Goal: Task Accomplishment & Management: Manage account settings

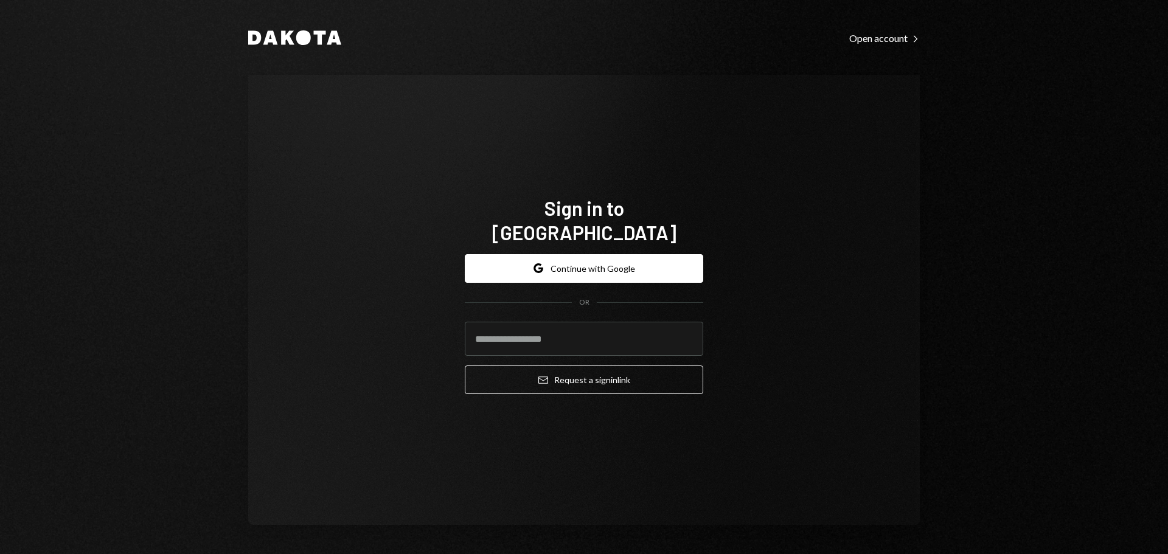
type input "**********"
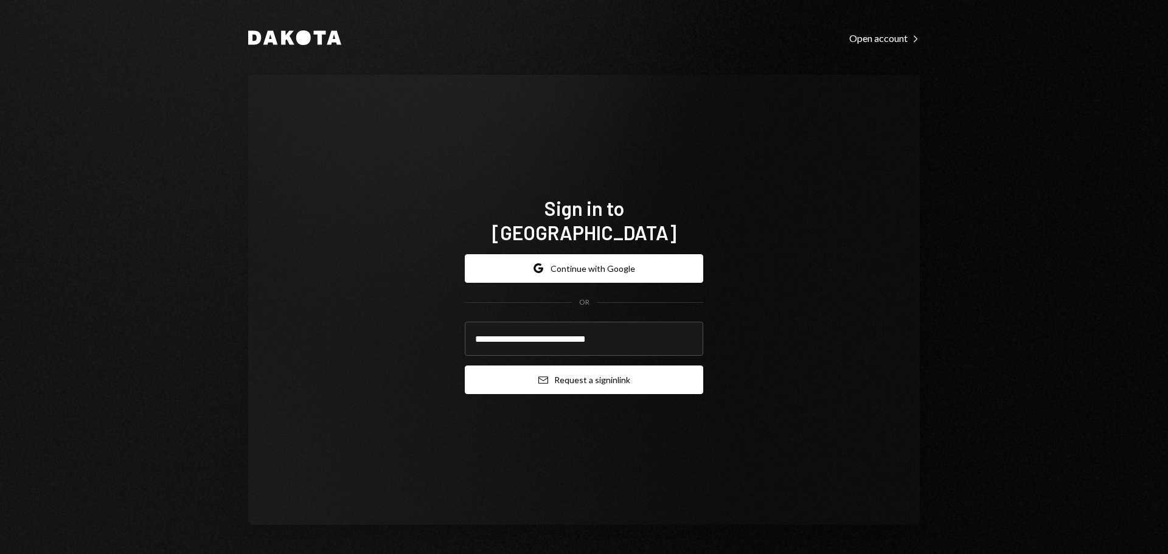
click at [553, 374] on button "Email Request a sign in link" at bounding box center [584, 380] width 239 height 29
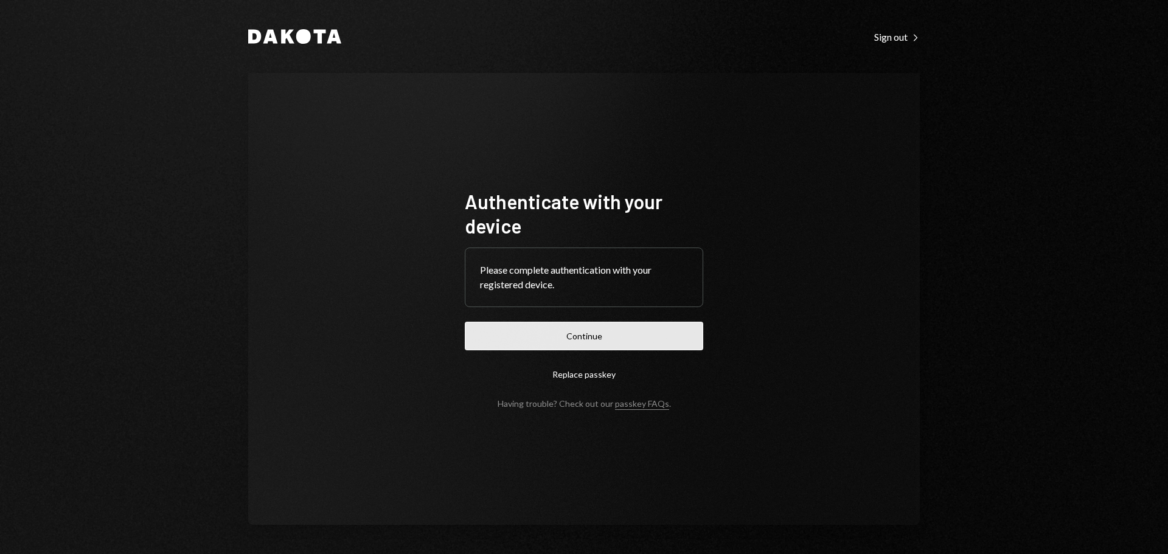
click at [529, 332] on button "Continue" at bounding box center [584, 336] width 239 height 29
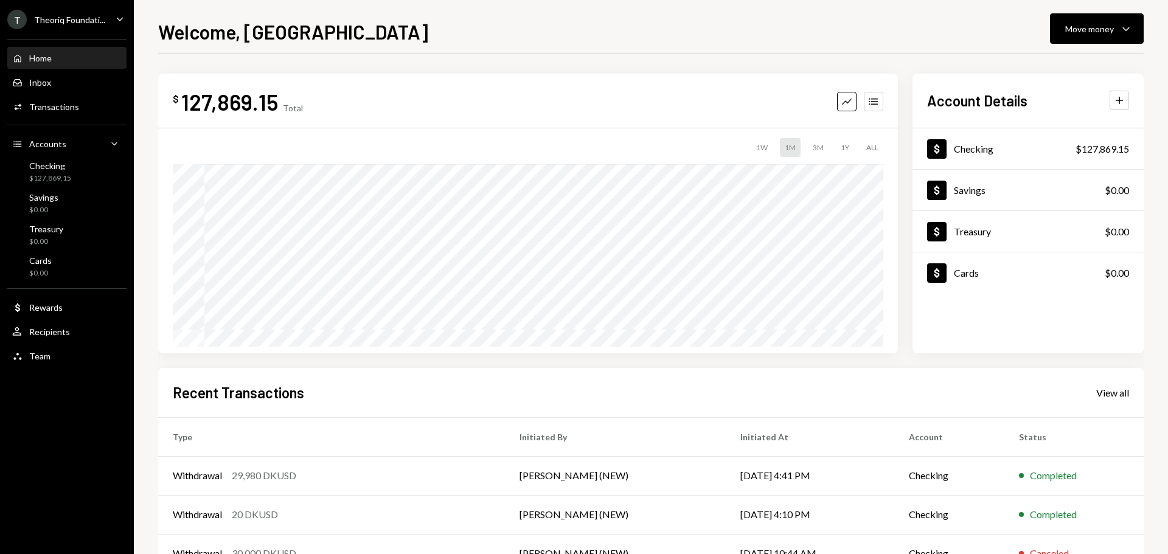
click at [114, 19] on icon "Caret Down" at bounding box center [119, 18] width 13 height 13
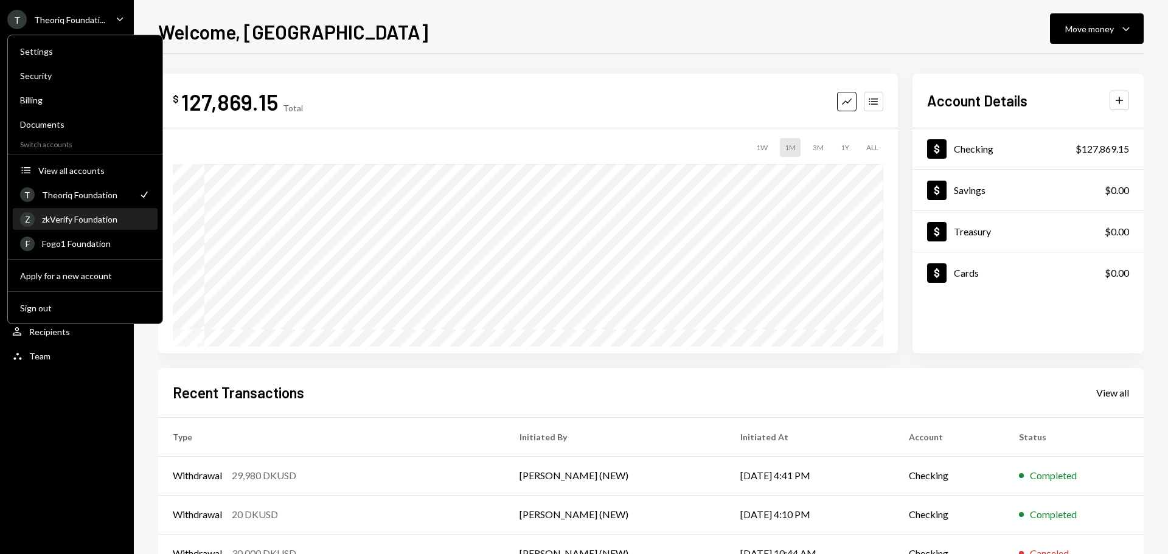
click at [89, 224] on div "zkVerify Foundation" at bounding box center [96, 219] width 108 height 10
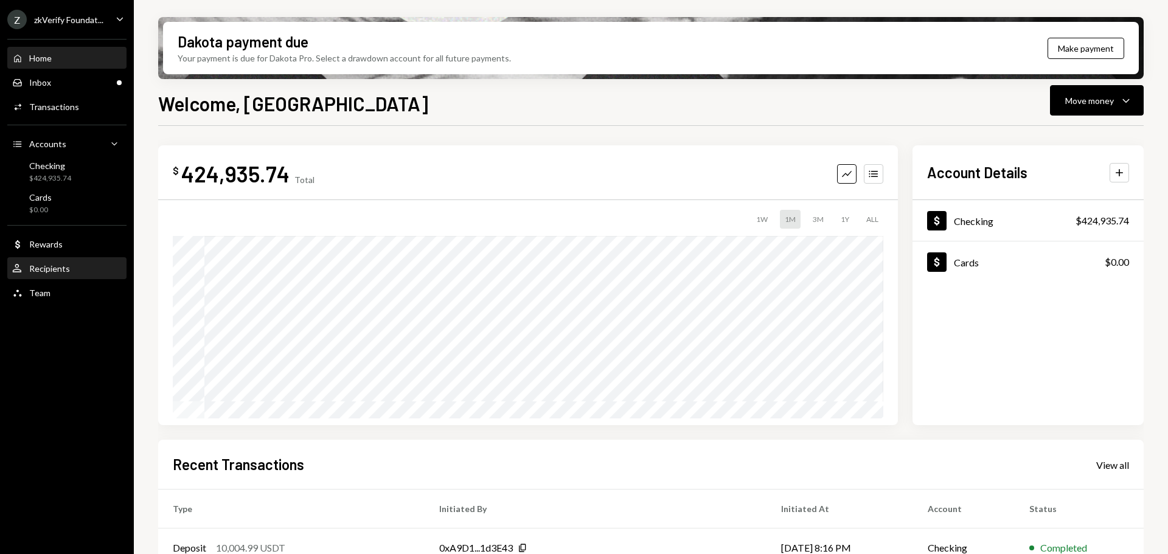
click at [61, 275] on div "User Recipients" at bounding box center [67, 269] width 110 height 21
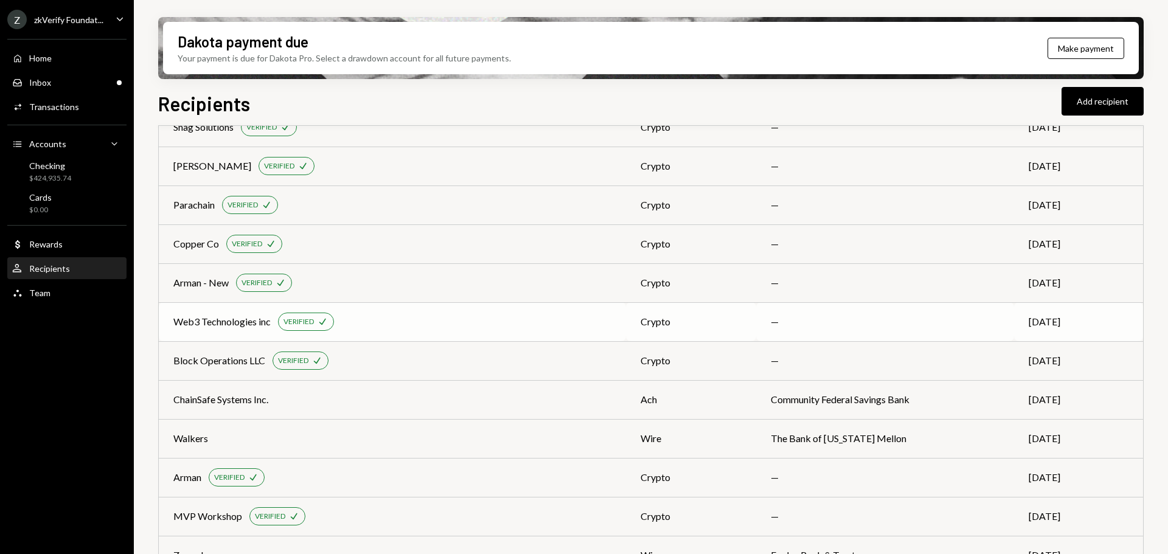
scroll to position [1302, 0]
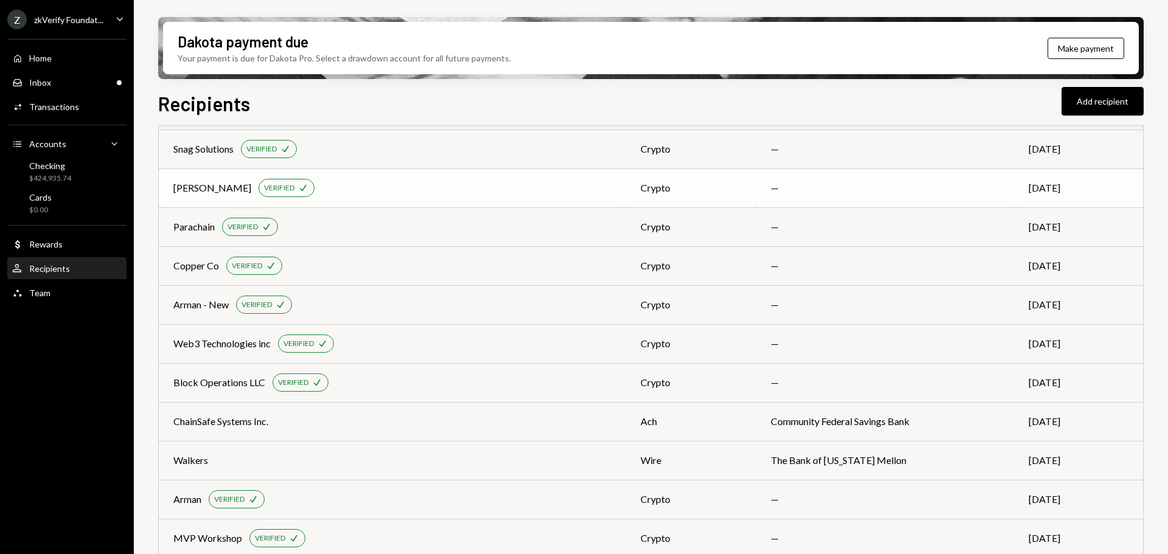
click at [316, 187] on div "[PERSON_NAME] VERIFIED Check" at bounding box center [392, 188] width 438 height 18
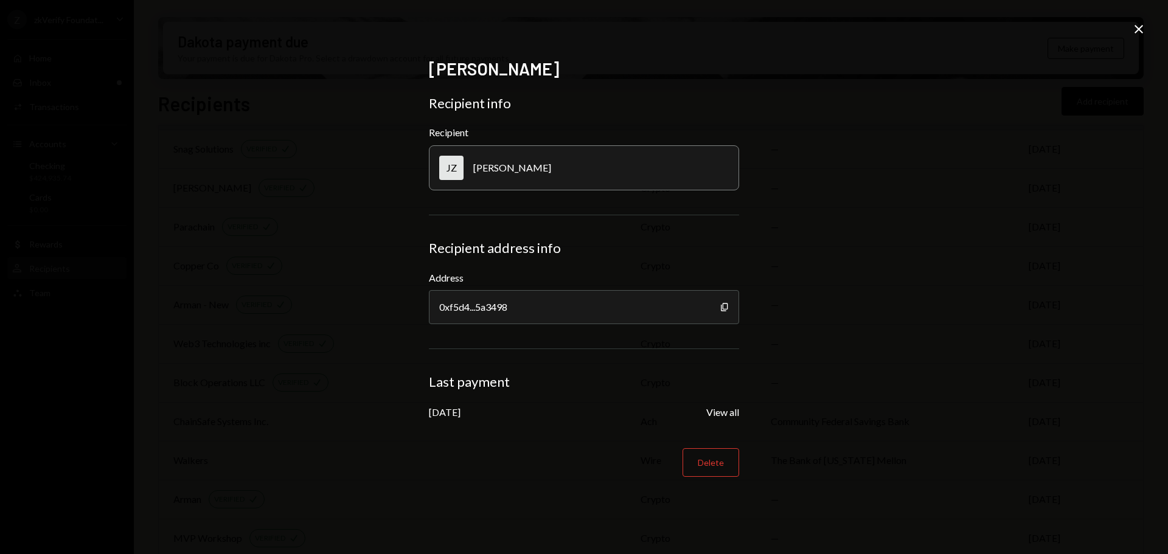
click at [1141, 33] on icon "Close" at bounding box center [1139, 29] width 15 height 15
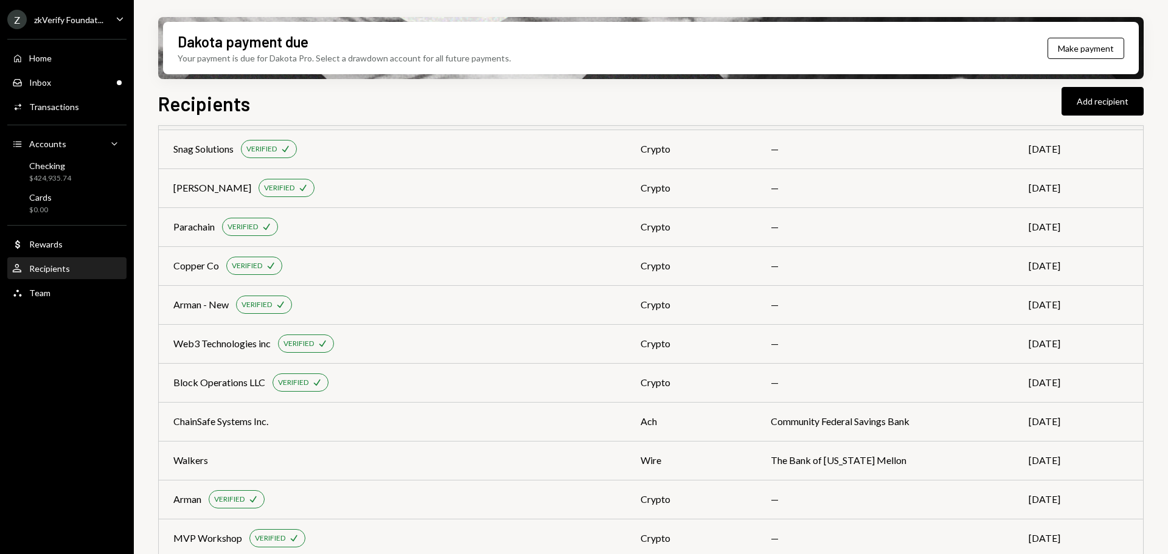
click at [60, 23] on div "zkVerify Foundat..." at bounding box center [68, 20] width 69 height 10
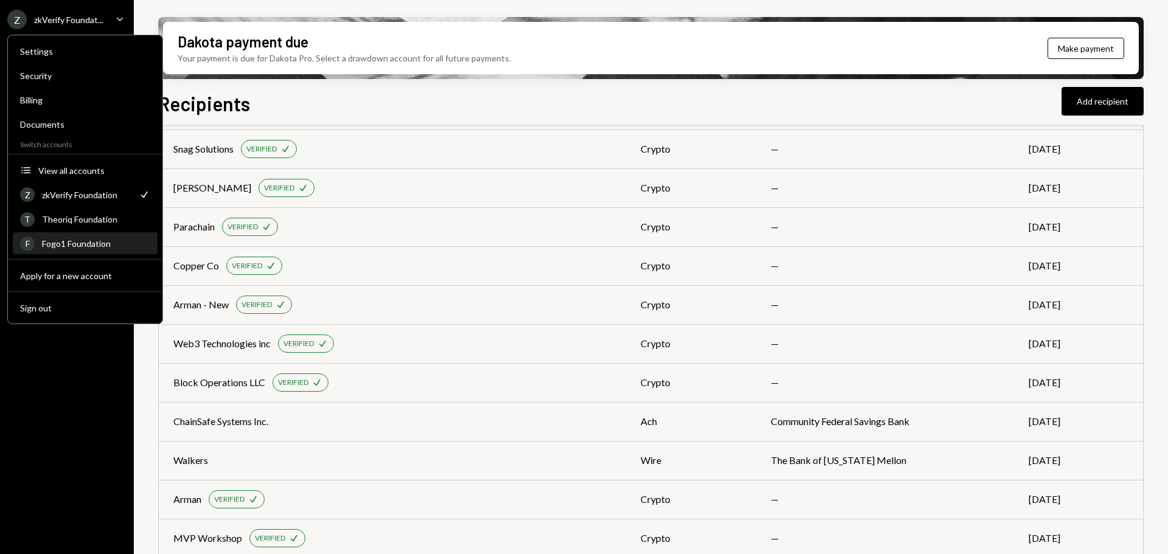
click at [64, 240] on div "Fogo1 Foundation" at bounding box center [96, 244] width 108 height 10
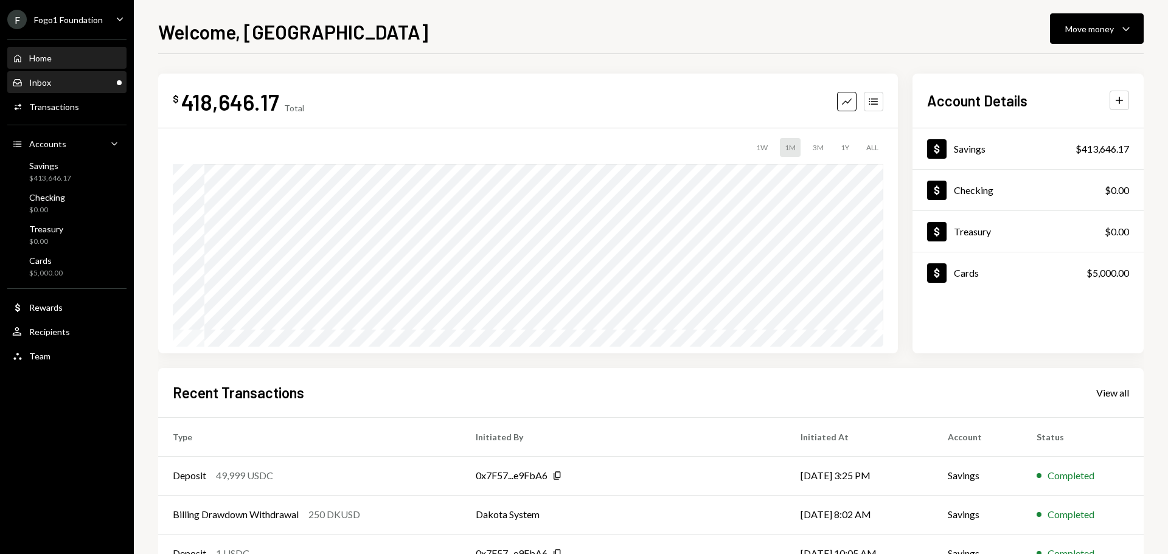
click at [71, 88] on div "Inbox Inbox" at bounding box center [67, 82] width 110 height 21
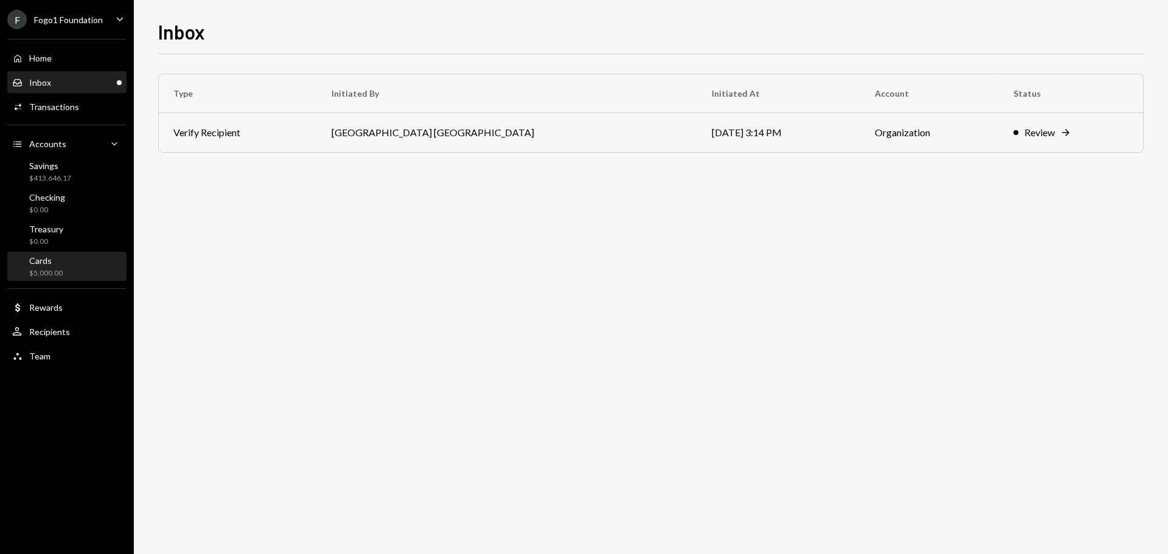
click at [60, 269] on div "$5,000.00" at bounding box center [45, 273] width 33 height 10
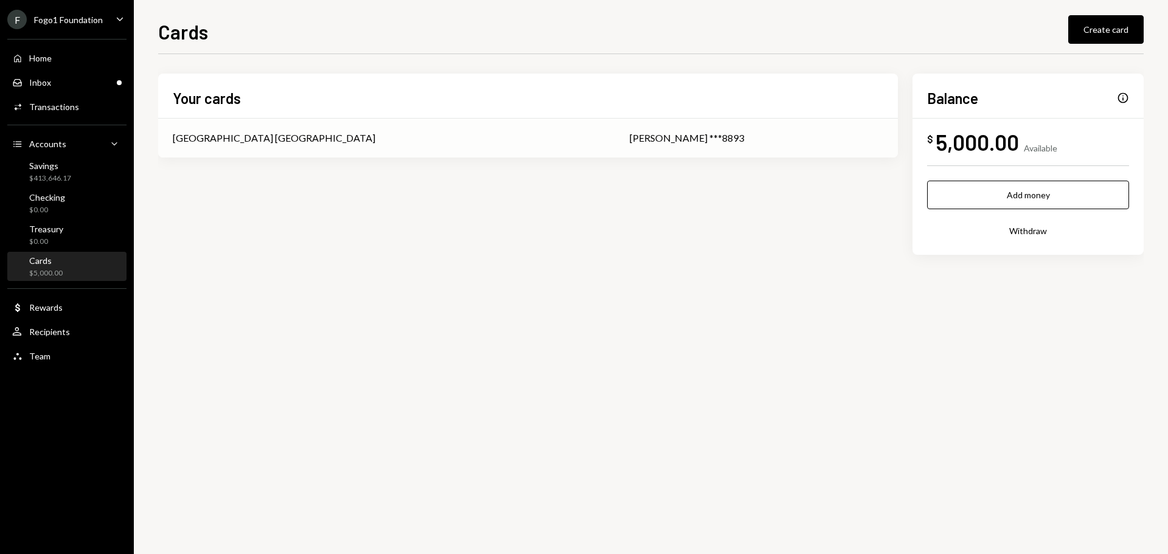
click at [534, 144] on td "[GEOGRAPHIC_DATA] [GEOGRAPHIC_DATA]" at bounding box center [386, 138] width 457 height 39
